Goal: Information Seeking & Learning: Learn about a topic

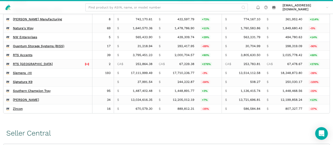
scroll to position [168, 0]
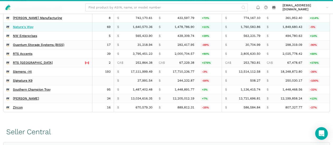
click at [33, 29] on link "Nature's Way" at bounding box center [23, 27] width 21 height 4
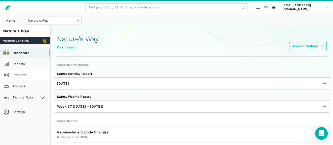
click at [31, 81] on link "Products" at bounding box center [25, 75] width 50 height 11
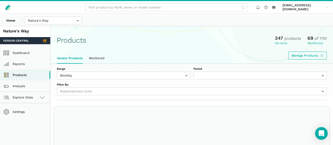
select select
select select "Monthly|2025-08-01"
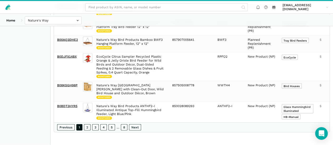
scroll to position [567, 0]
click at [91, 131] on link "2" at bounding box center [87, 127] width 7 height 6
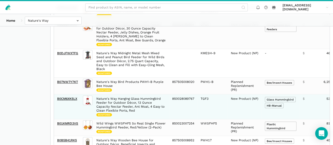
scroll to position [187, 0]
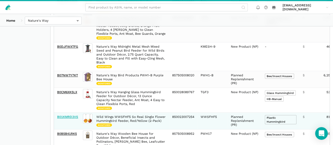
click at [78, 119] on link "B01KMRD3VS" at bounding box center [67, 117] width 21 height 4
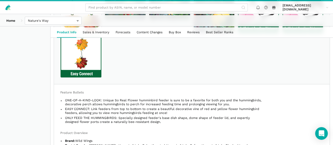
scroll to position [408, 0]
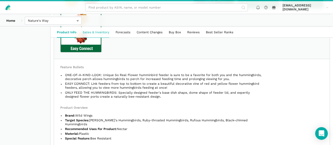
click at [110, 36] on link "Sales & Inventory" at bounding box center [96, 32] width 33 height 10
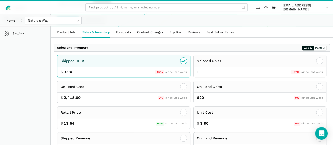
scroll to position [70, 0]
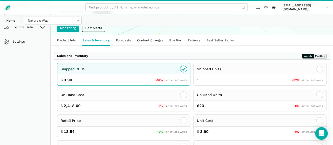
click at [315, 58] on button "Monthly" at bounding box center [320, 56] width 13 height 5
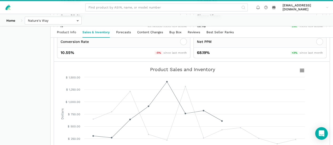
scroll to position [228, 0]
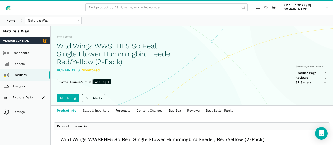
scroll to position [408, 0]
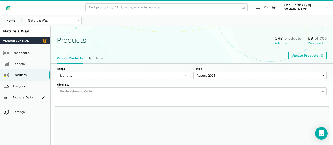
select select
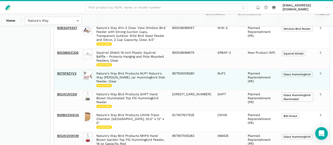
scroll to position [132, 0]
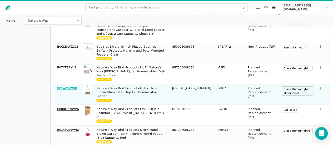
click at [77, 90] on link "B014V3VCK8" at bounding box center [67, 88] width 20 height 4
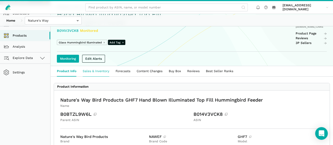
click at [113, 76] on link "Sales & Inventory" at bounding box center [96, 71] width 33 height 10
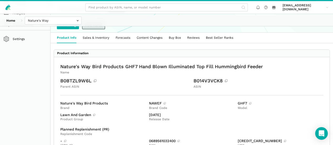
scroll to position [66, 0]
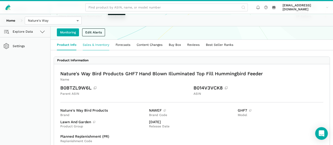
click at [111, 50] on link "Sales & Inventory" at bounding box center [96, 45] width 33 height 10
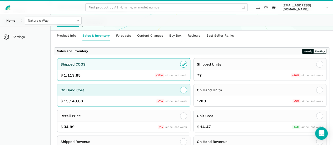
scroll to position [72, 0]
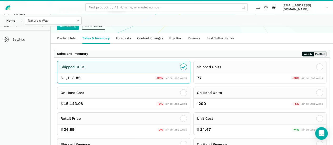
click at [314, 56] on button "Monthly" at bounding box center [320, 54] width 13 height 5
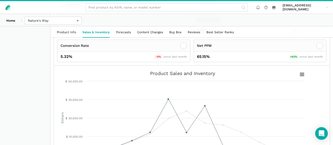
scroll to position [223, 0]
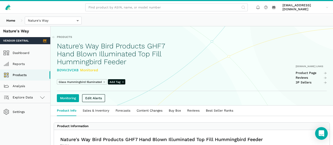
scroll to position [66, 0]
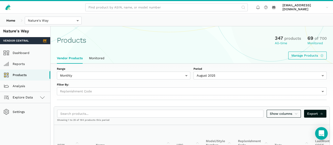
select select
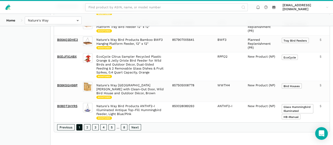
scroll to position [564, 0]
click at [141, 131] on link "Next" at bounding box center [135, 127] width 12 height 6
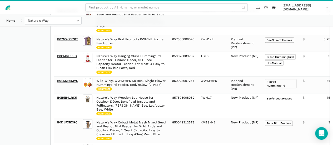
scroll to position [96, 0]
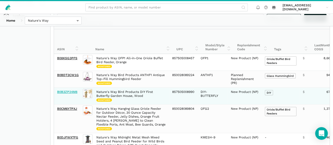
click at [77, 90] on link "B0B3ZP24M8" at bounding box center [67, 92] width 20 height 4
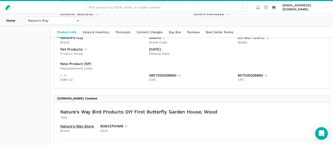
scroll to position [125, 0]
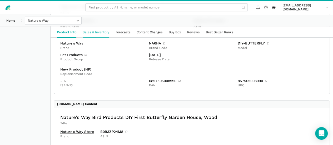
click at [98, 32] on link "Sales & Inventory" at bounding box center [96, 32] width 33 height 10
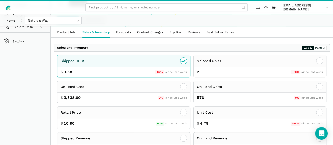
scroll to position [66, 0]
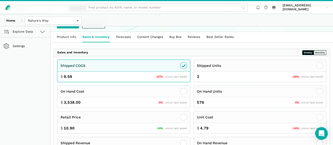
click at [316, 55] on button "Monthly" at bounding box center [320, 52] width 13 height 5
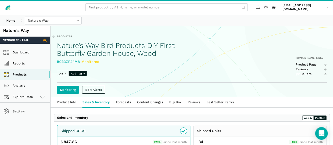
scroll to position [0, 0]
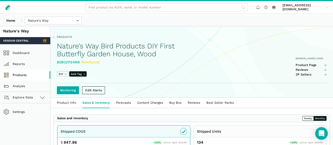
click at [24, 81] on link "Products" at bounding box center [25, 75] width 50 height 11
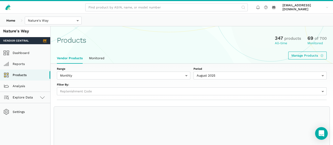
select select
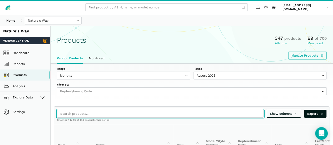
click at [117, 110] on input "search" at bounding box center [160, 114] width 207 height 8
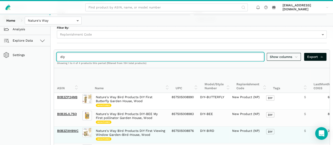
scroll to position [20, 0]
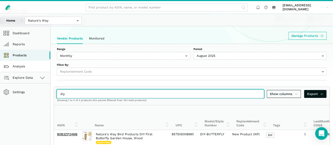
type input "diy"
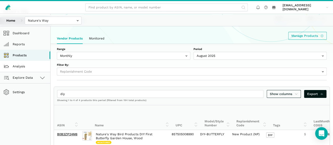
click at [25, 72] on link "Analysis" at bounding box center [25, 66] width 50 height 11
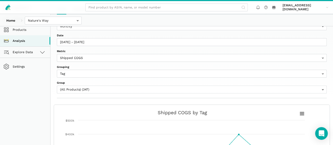
scroll to position [20, 0]
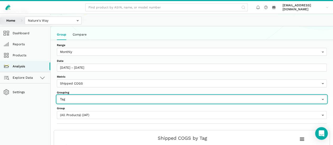
click at [172, 95] on input "text" at bounding box center [192, 99] width 270 height 8
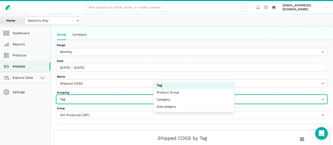
click at [172, 95] on input "text" at bounding box center [192, 99] width 270 height 8
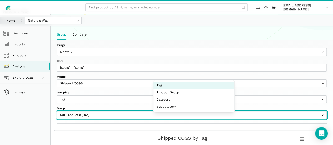
click at [251, 111] on input "text" at bounding box center [192, 115] width 270 height 8
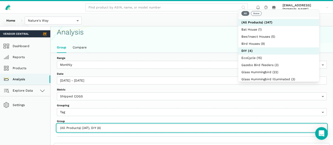
scroll to position [0, 0]
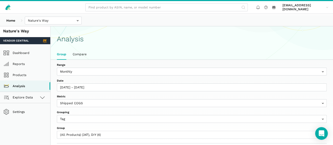
click at [63, 101] on div "Range Weekly Monthly Date [DATE] - [DATE] Metric Shipped COGS Net Received Net …" at bounding box center [192, 102] width 283 height 84
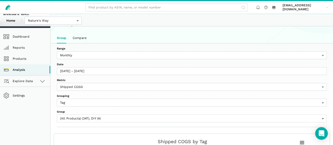
scroll to position [27, 0]
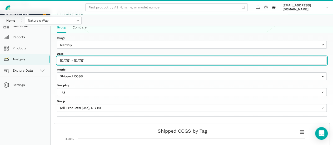
type input "[DATE]"
click at [268, 57] on input "[DATE] - [DATE]" at bounding box center [192, 61] width 270 height 8
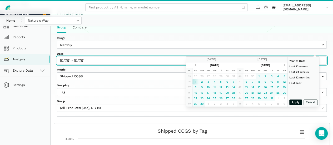
click at [268, 57] on input "[DATE] - [DATE]" at bounding box center [192, 61] width 270 height 8
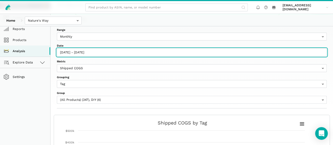
scroll to position [38, 0]
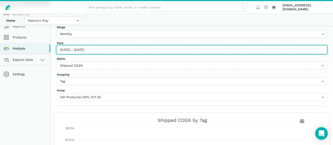
click at [219, 46] on input "[DATE] - [DATE]" at bounding box center [192, 50] width 270 height 8
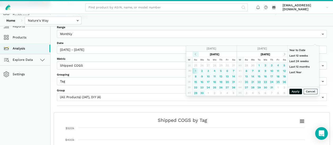
click at [193, 56] on th at bounding box center [196, 55] width 6 height 6
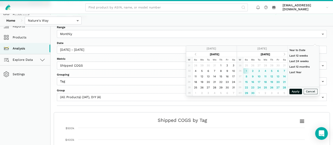
click at [193, 56] on th at bounding box center [196, 55] width 6 height 6
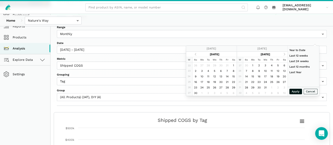
click at [193, 56] on th at bounding box center [196, 55] width 6 height 6
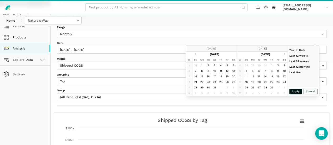
click at [193, 56] on th at bounding box center [196, 55] width 6 height 6
type input "[DATE]"
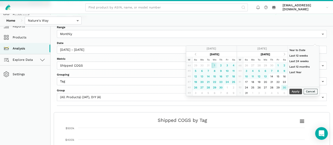
type input "[DATE]"
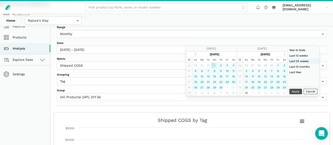
type input "[DATE]"
click at [281, 53] on th at bounding box center [284, 55] width 6 height 6
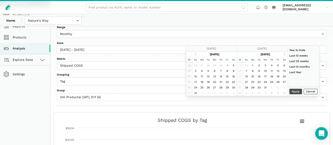
click at [281, 53] on th at bounding box center [284, 55] width 6 height 6
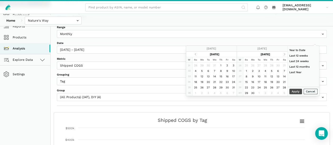
click at [281, 53] on th at bounding box center [284, 55] width 6 height 6
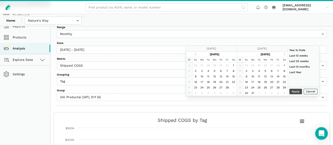
click at [281, 53] on th at bounding box center [284, 55] width 6 height 6
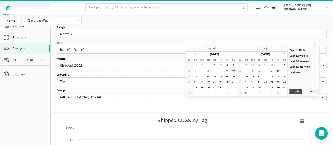
click at [281, 53] on th at bounding box center [284, 55] width 6 height 6
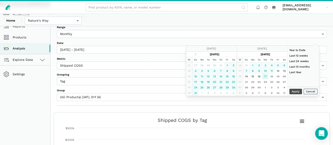
type input "[DATE]"
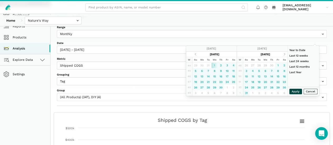
type input "[DATE]"
click at [292, 94] on button "Apply" at bounding box center [296, 92] width 13 height 6
type input "[DATE] - [DATE]"
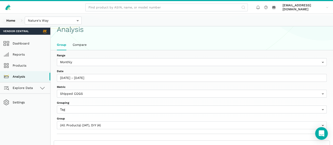
scroll to position [0, 0]
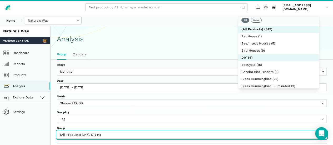
click at [264, 131] on input "text" at bounding box center [192, 135] width 270 height 8
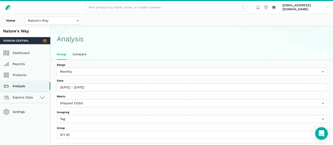
click at [328, 70] on div "Range Weekly Monthly Date [DATE] - [DATE] Metric Shipped COGS Net Received Net …" at bounding box center [192, 102] width 283 height 84
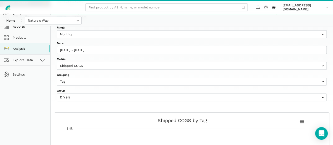
scroll to position [40, 0]
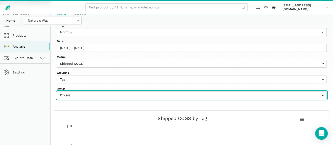
click at [277, 91] on input "text" at bounding box center [192, 95] width 270 height 8
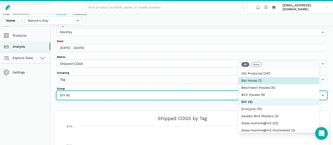
select select "Bat House"
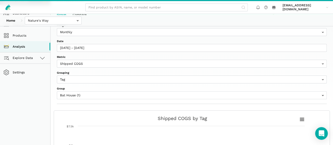
drag, startPoint x: 329, startPoint y: 65, endPoint x: 337, endPoint y: 44, distance: 21.7
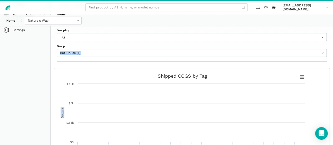
scroll to position [81, 0]
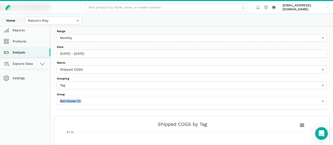
scroll to position [11, 0]
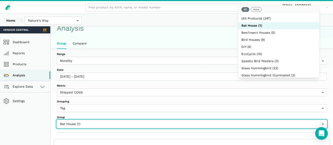
click at [266, 120] on input "text" at bounding box center [192, 124] width 270 height 8
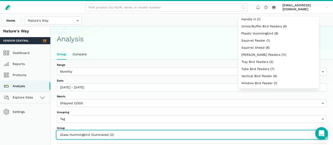
scroll to position [94, 0]
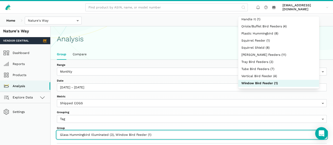
click at [277, 131] on input "text" at bounding box center [192, 135] width 270 height 8
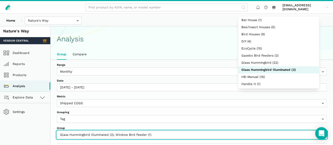
scroll to position [18, 0]
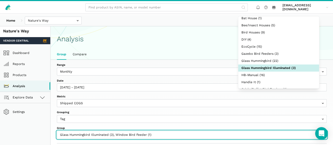
select select "Window Bird Feeder"
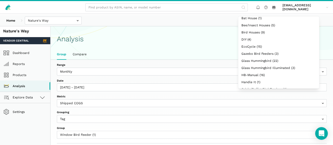
drag, startPoint x: 324, startPoint y: 85, endPoint x: 337, endPoint y: 59, distance: 28.8
click at [325, 85] on div "Range Weekly Monthly Date [DATE] - [DATE] Metric Shipped COGS Net Received Net …" at bounding box center [192, 102] width 283 height 84
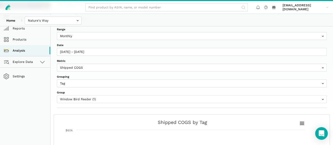
scroll to position [21, 0]
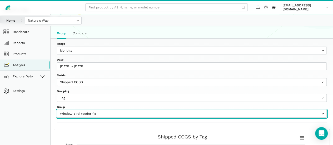
click at [305, 110] on input "text" at bounding box center [192, 114] width 270 height 8
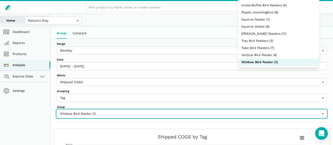
scroll to position [94, 0]
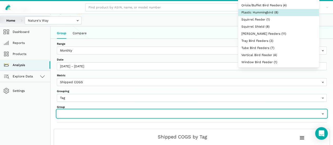
select select "Plastic Hummingbird"
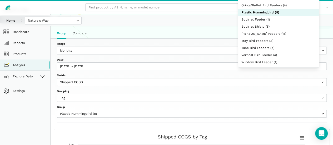
drag, startPoint x: 326, startPoint y: 70, endPoint x: 337, endPoint y: 42, distance: 29.7
click at [326, 70] on div "Range Weekly Monthly Date [DATE] - [DATE] Metric Shipped COGS Net Received Net …" at bounding box center [192, 81] width 283 height 84
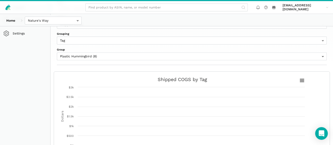
scroll to position [0, 0]
